Goal: Information Seeking & Learning: Learn about a topic

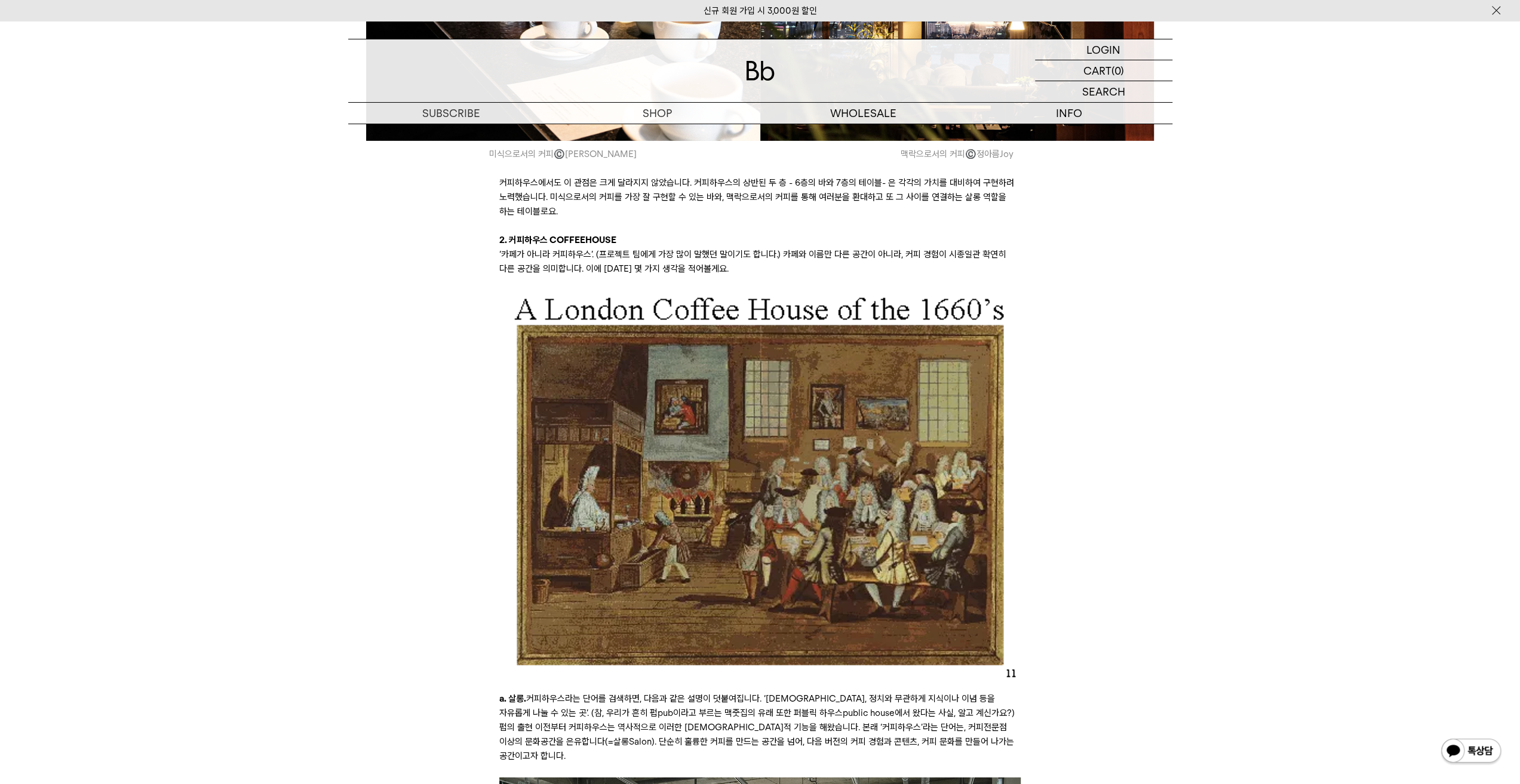
scroll to position [3701, 0]
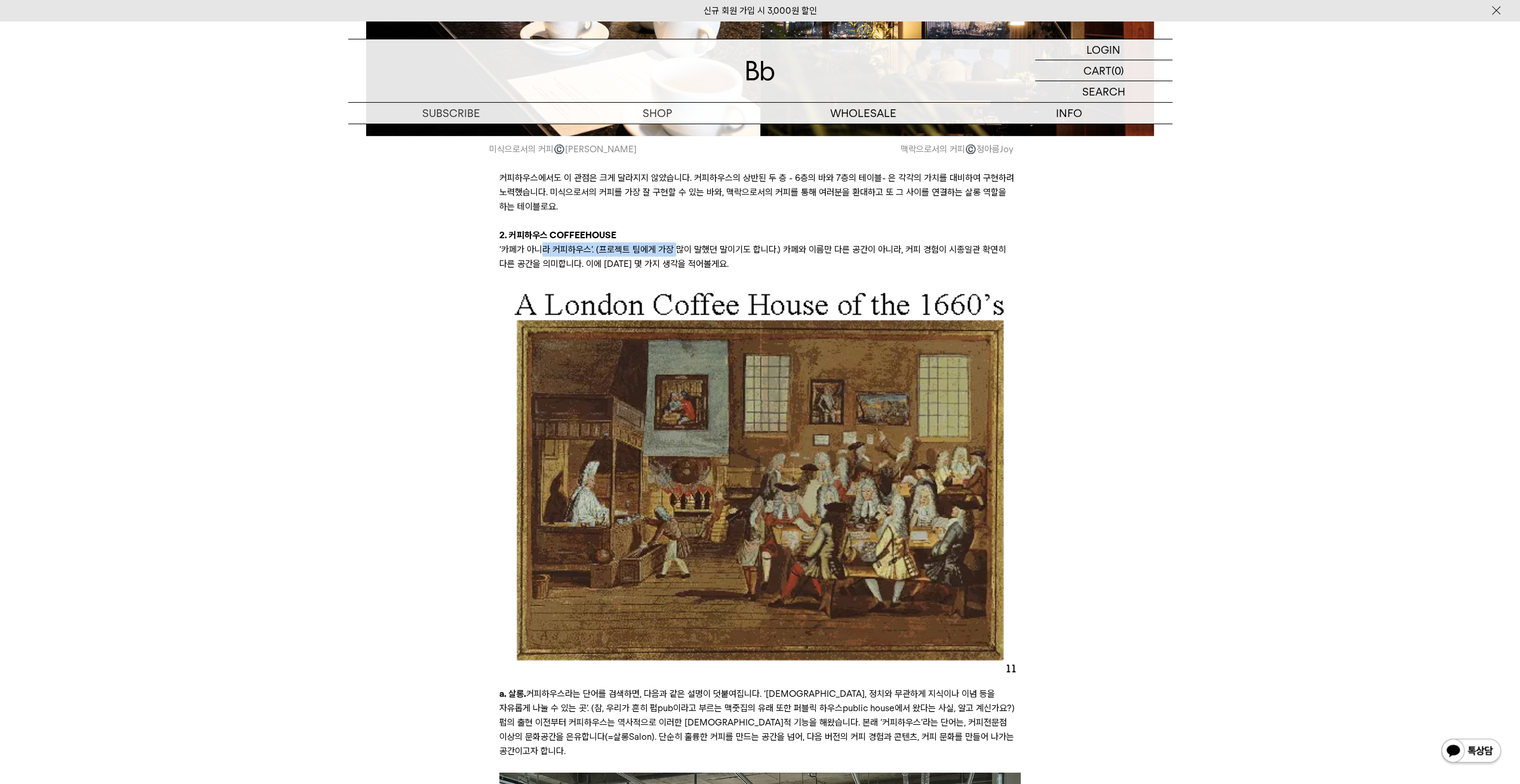
drag, startPoint x: 543, startPoint y: 262, endPoint x: 677, endPoint y: 264, distance: 134.0
click at [677, 264] on p "‘카페가 아니라 커피하우스’. (프로젝트 팀에게 가장 많이 말했던 말이기도 합니다.) 카페와 이름만 다른 공간이 아니라, 커피 경험이 시종일관…" at bounding box center [759, 256] width 521 height 29
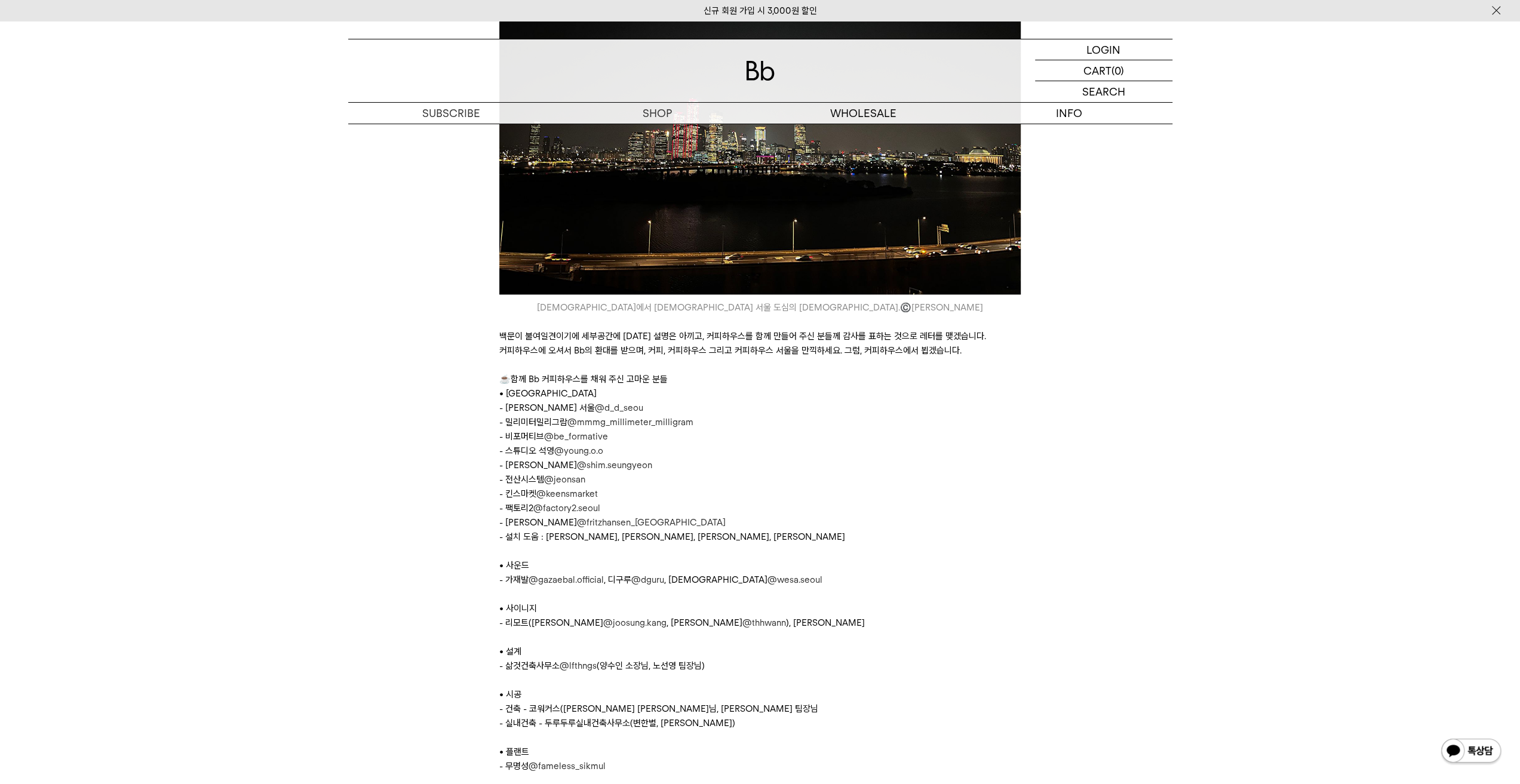
scroll to position [6028, 0]
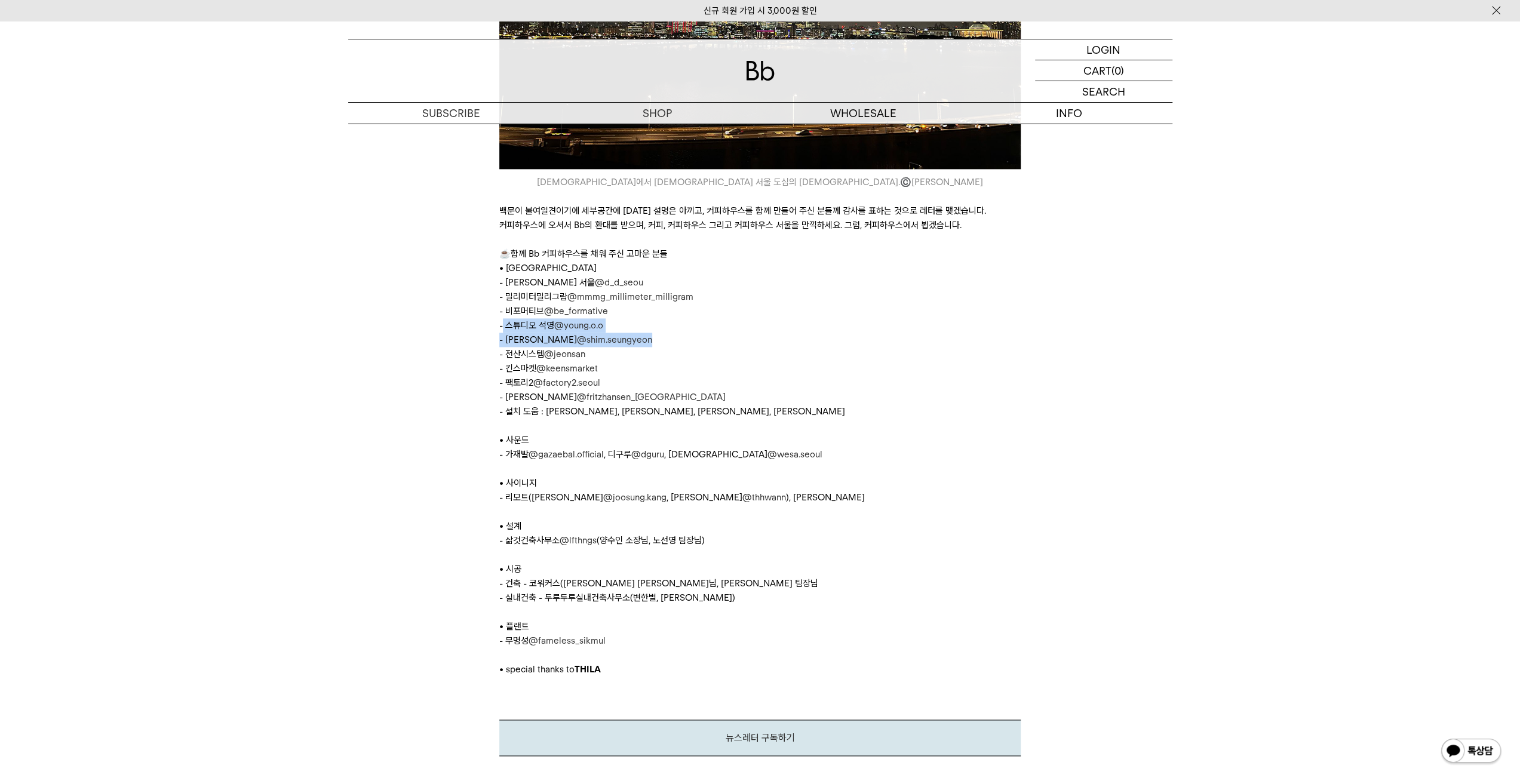
drag, startPoint x: 554, startPoint y: 336, endPoint x: 636, endPoint y: 348, distance: 82.9
click at [679, 353] on p "- 전산시스템 @jeonsan" at bounding box center [759, 353] width 521 height 14
click at [520, 523] on p "• 설계" at bounding box center [759, 525] width 521 height 14
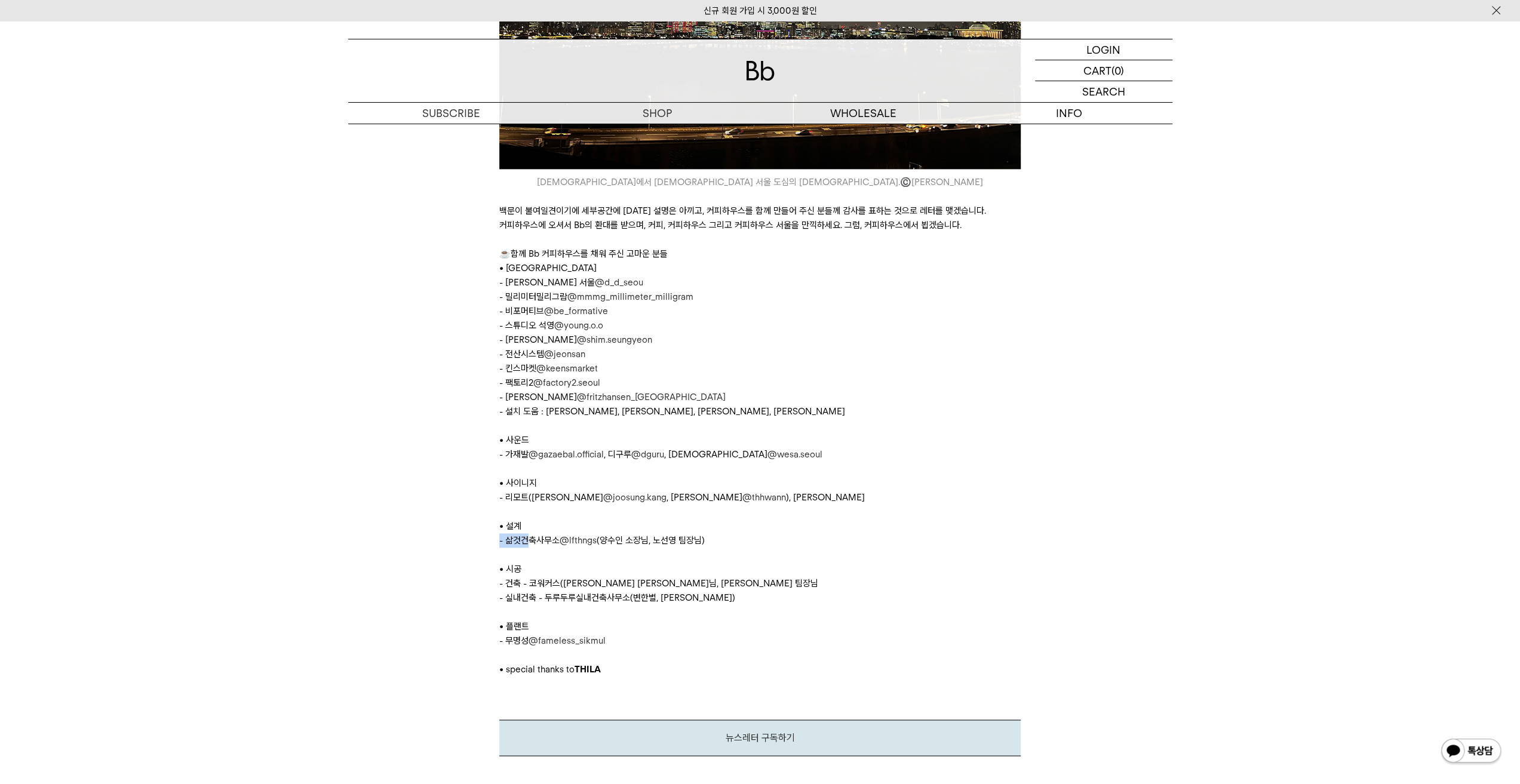
click at [522, 539] on p "- 삶것건축사무소 @lfthngs (양수인 소장님, 노선영 팀장님)" at bounding box center [759, 539] width 521 height 14
